Goal: Information Seeking & Learning: Learn about a topic

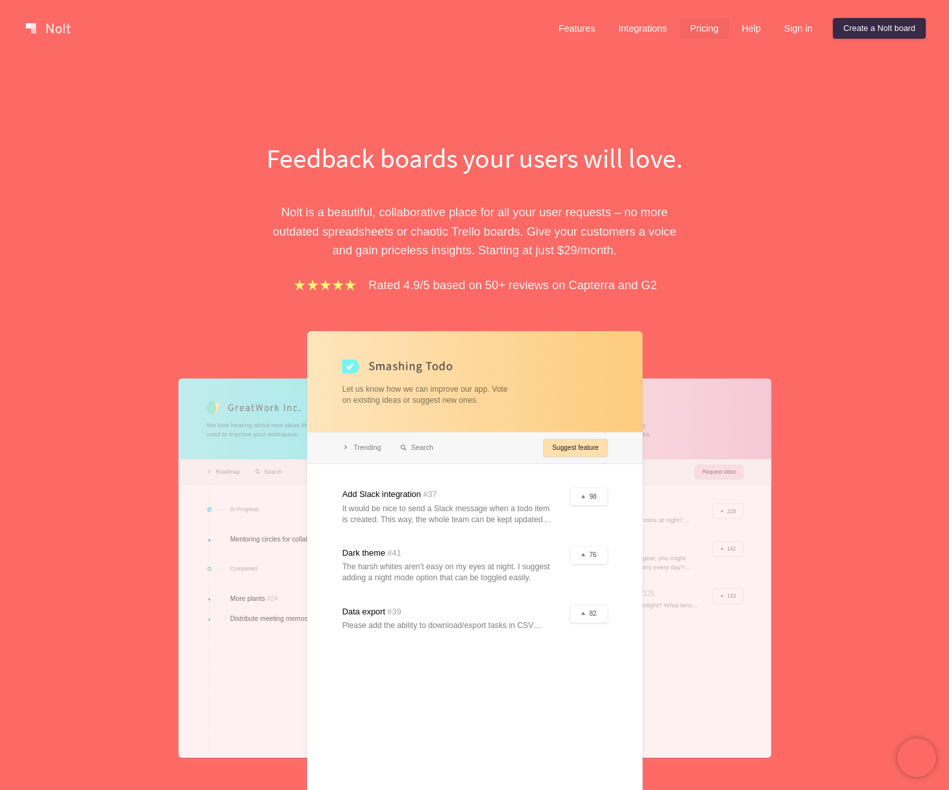
click at [707, 30] on link "Pricing" at bounding box center [704, 28] width 49 height 21
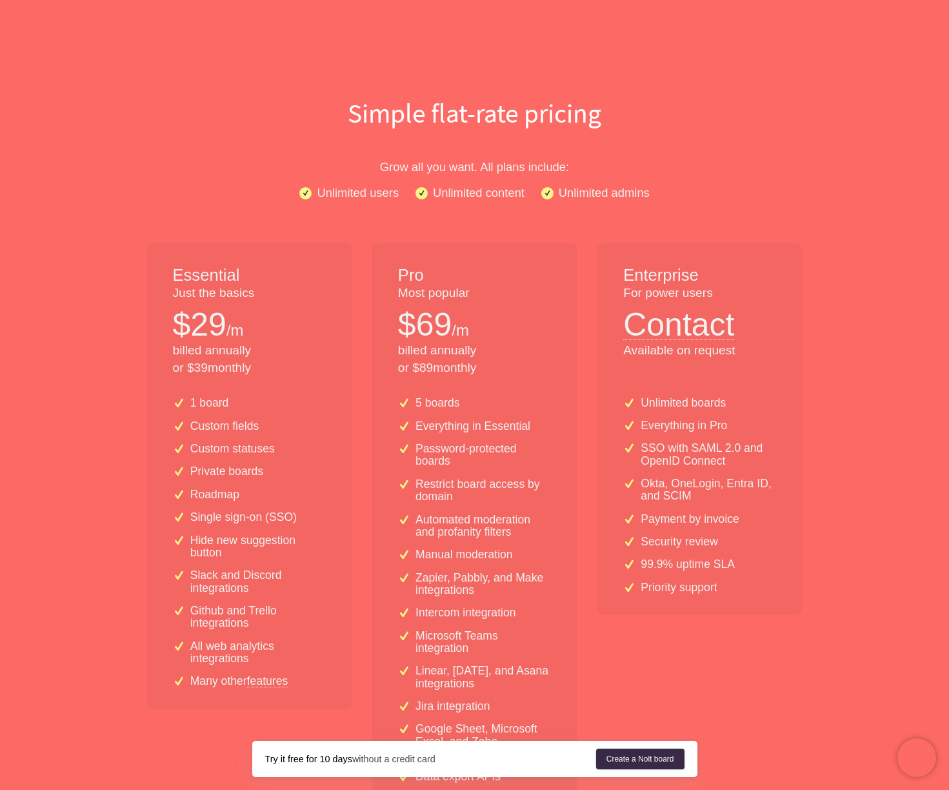
scroll to position [46, 0]
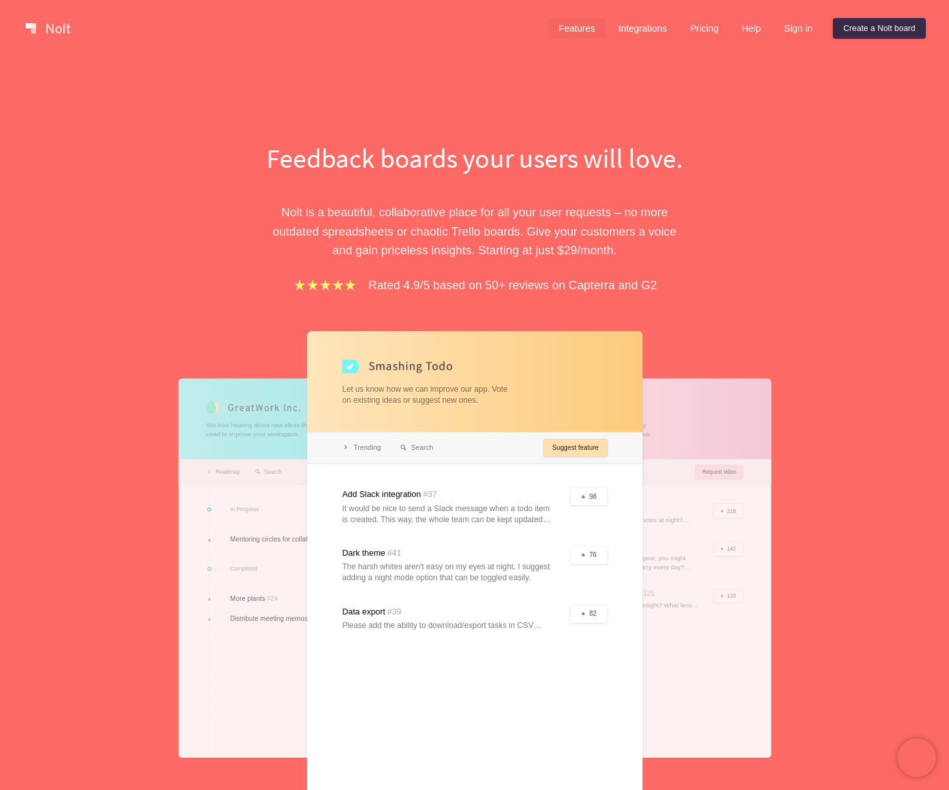
click at [582, 32] on link "Features" at bounding box center [576, 28] width 57 height 21
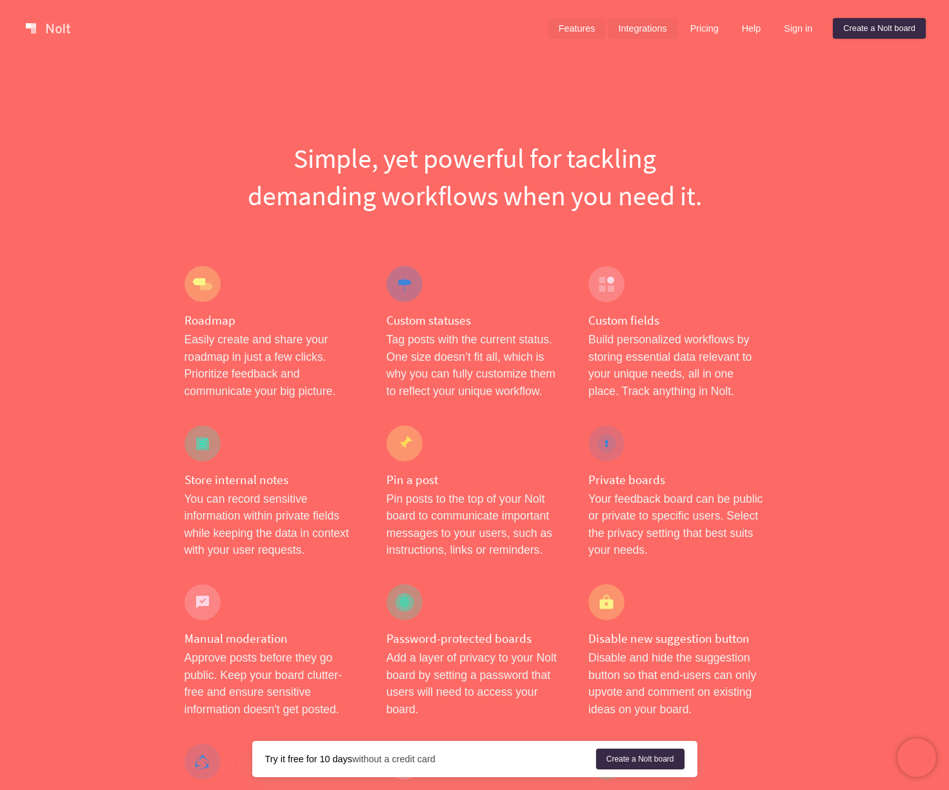
click at [622, 26] on link "Integrations" at bounding box center [642, 28] width 69 height 21
